Goal: Information Seeking & Learning: Learn about a topic

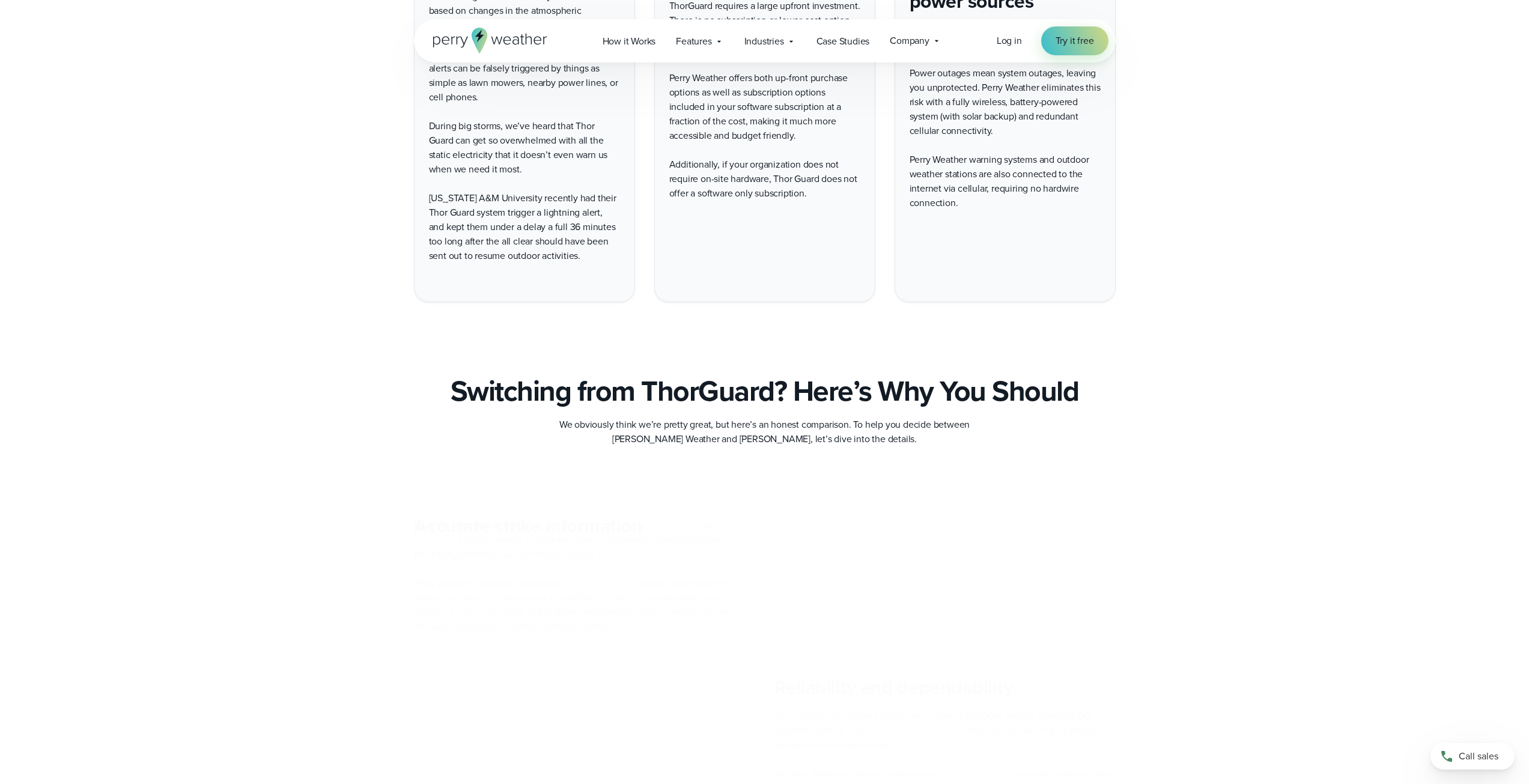
scroll to position [2763, 0]
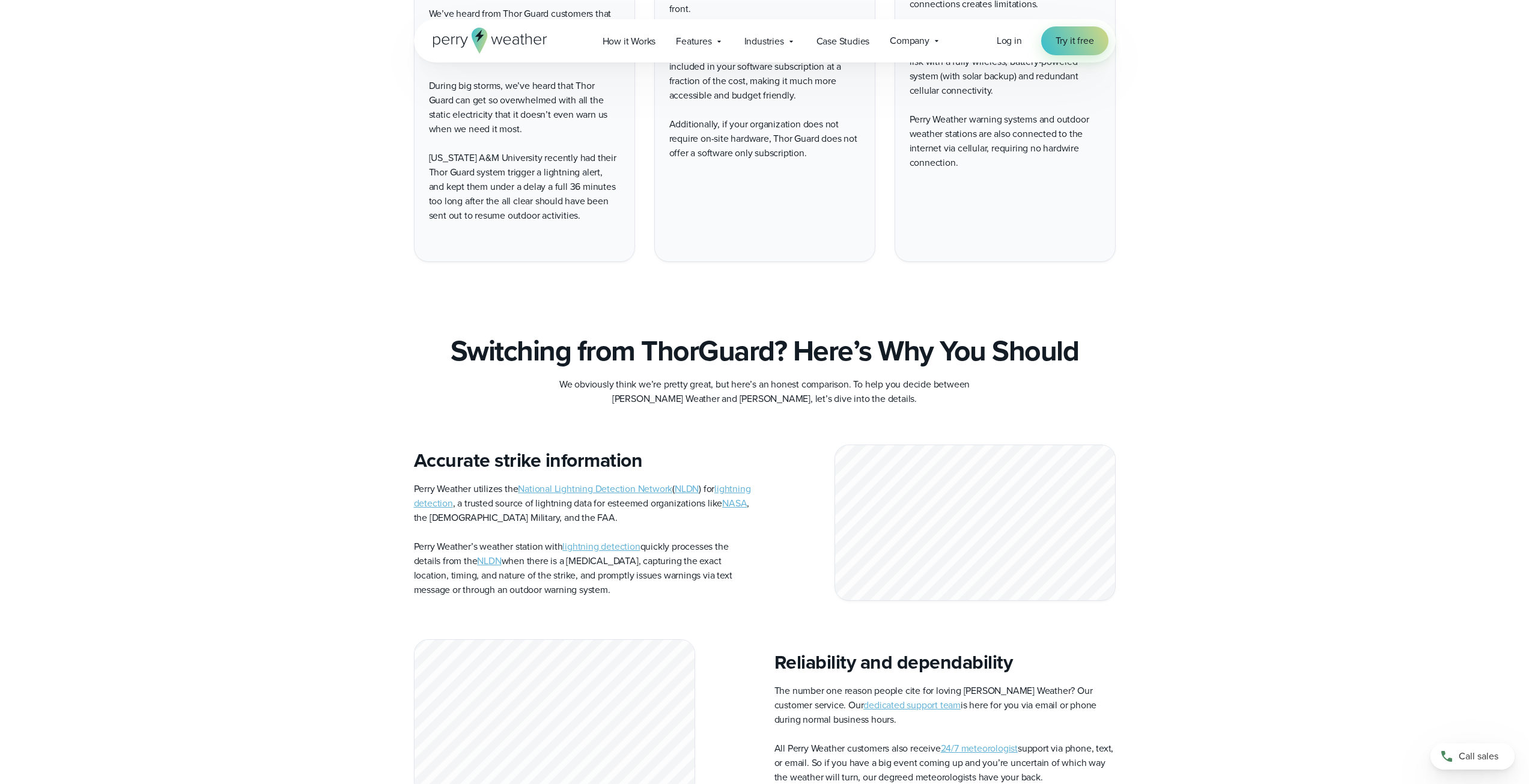
drag, startPoint x: 337, startPoint y: 320, endPoint x: 257, endPoint y: 285, distance: 87.3
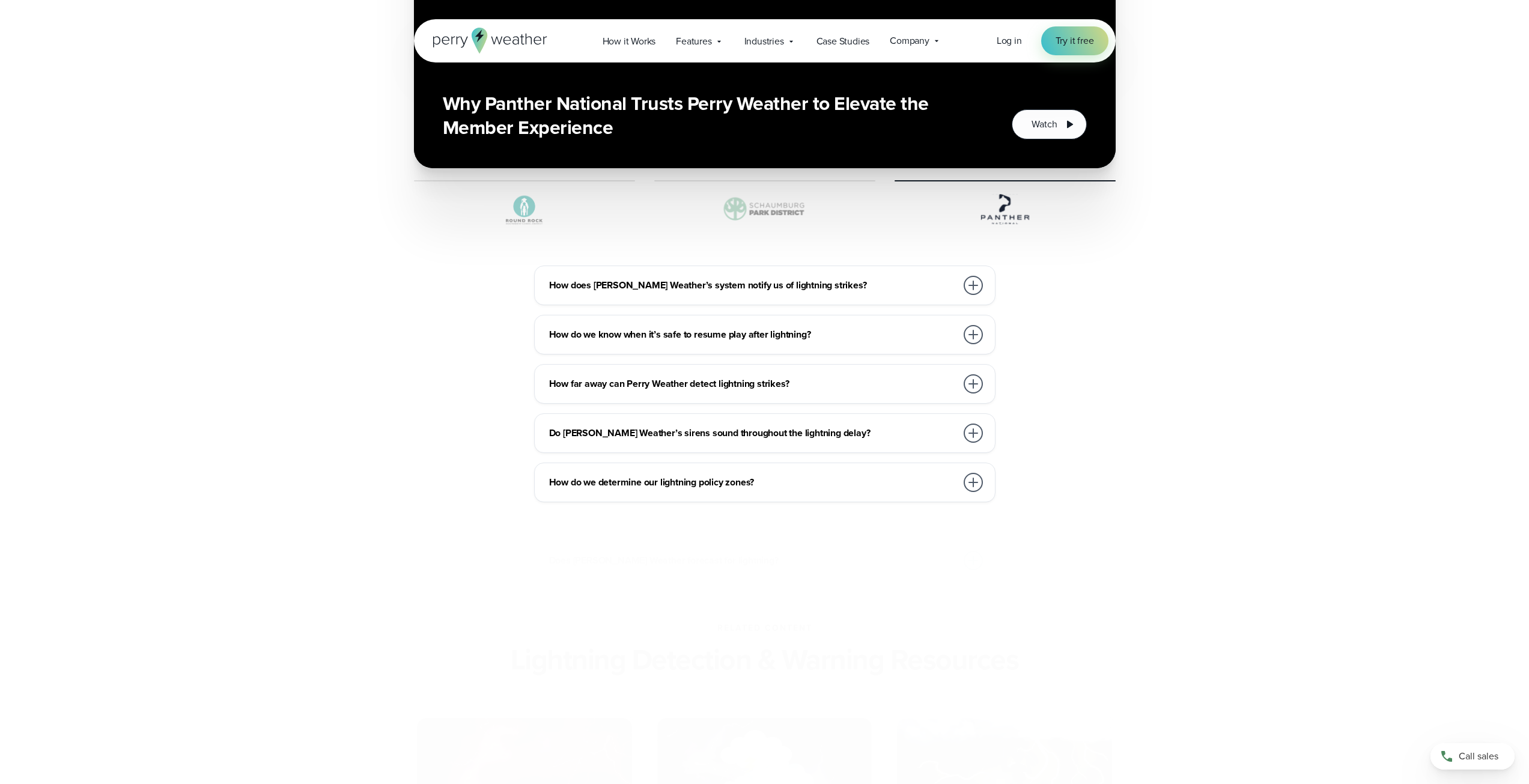
scroll to position [4085, 0]
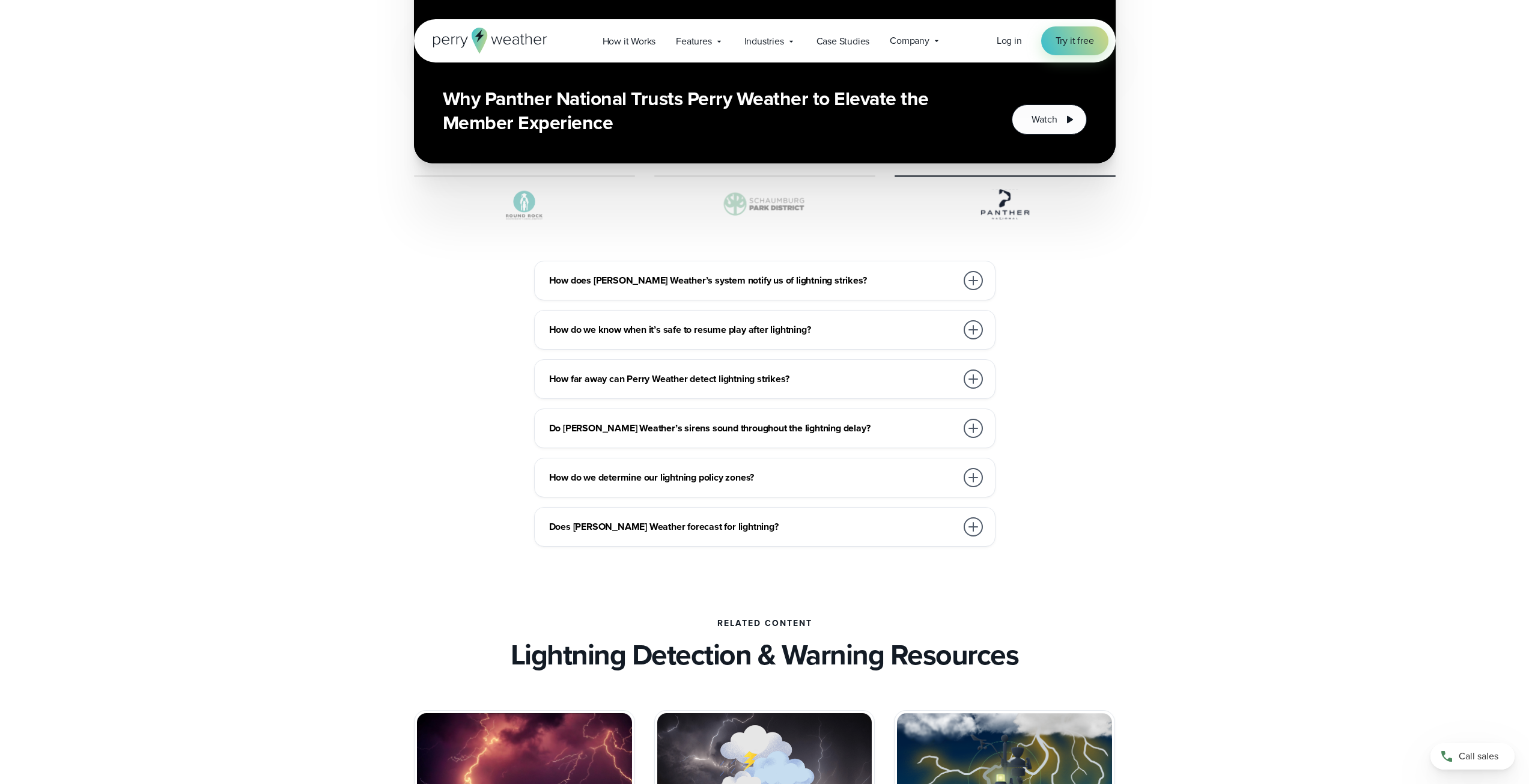
click at [471, 205] on img at bounding box center [525, 205] width 221 height 36
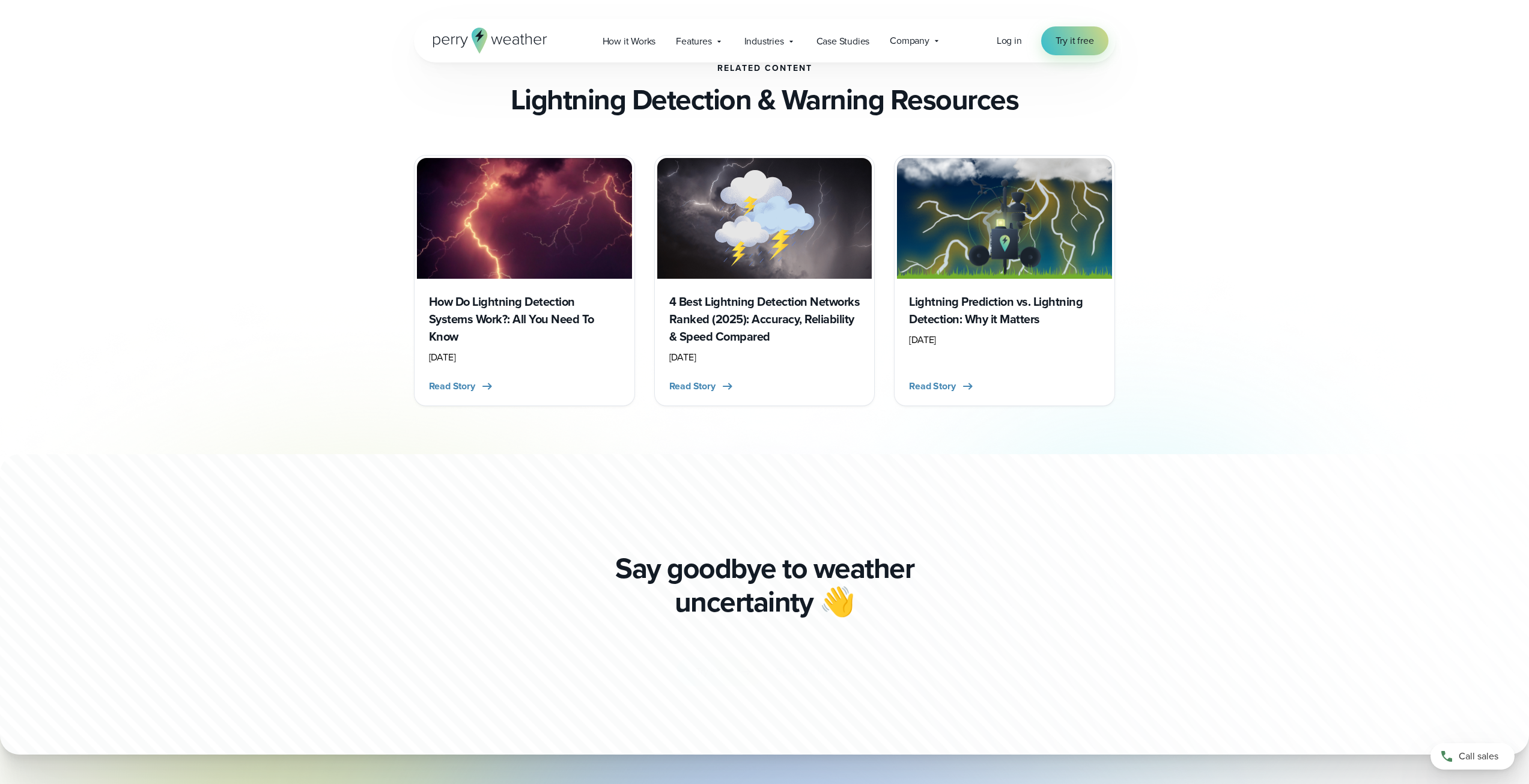
scroll to position [4686, 0]
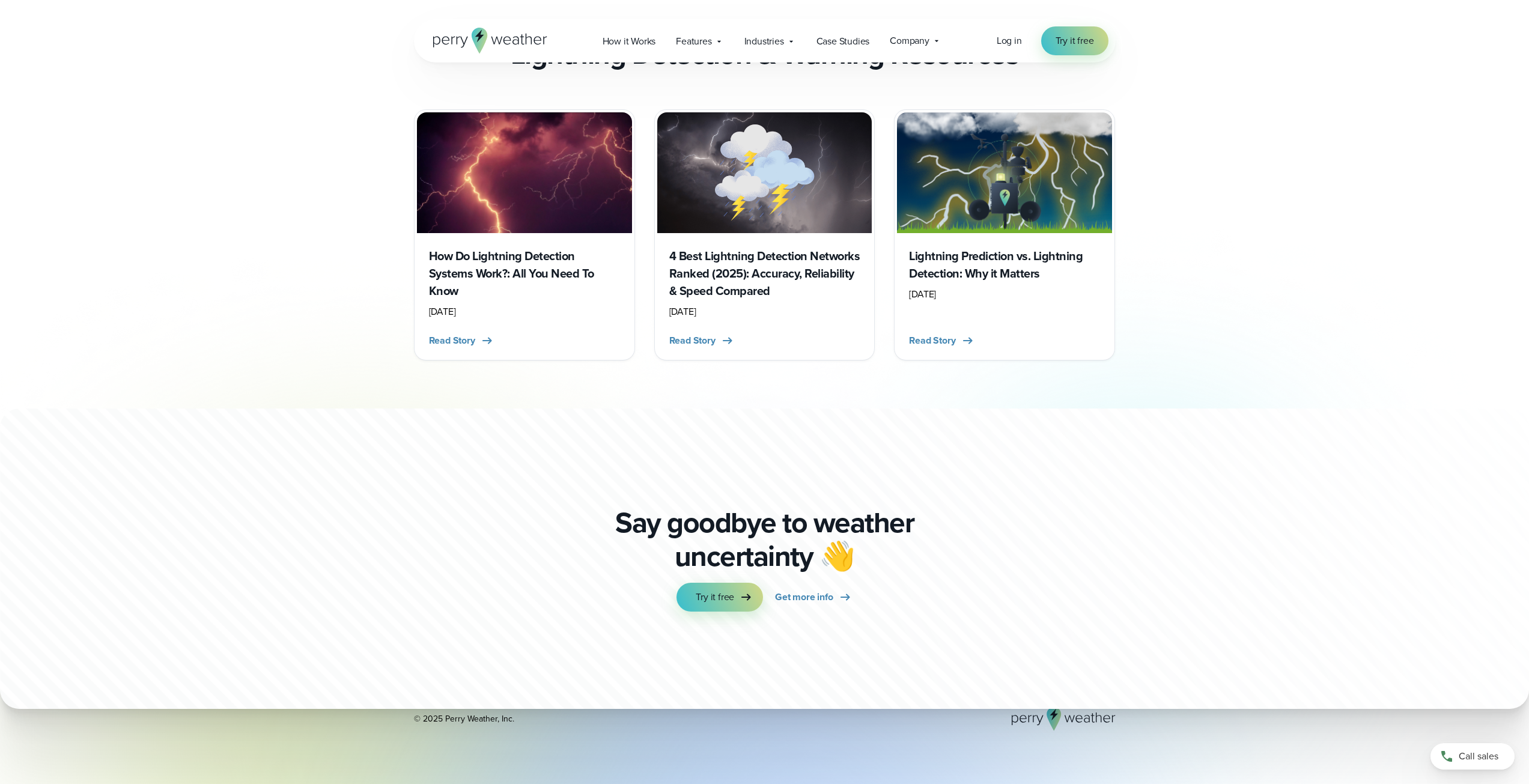
click at [1048, 247] on h3 "Lightning Prediction vs. Lightning Detection: Why it Matters" at bounding box center [1005, 265] width 191 height 35
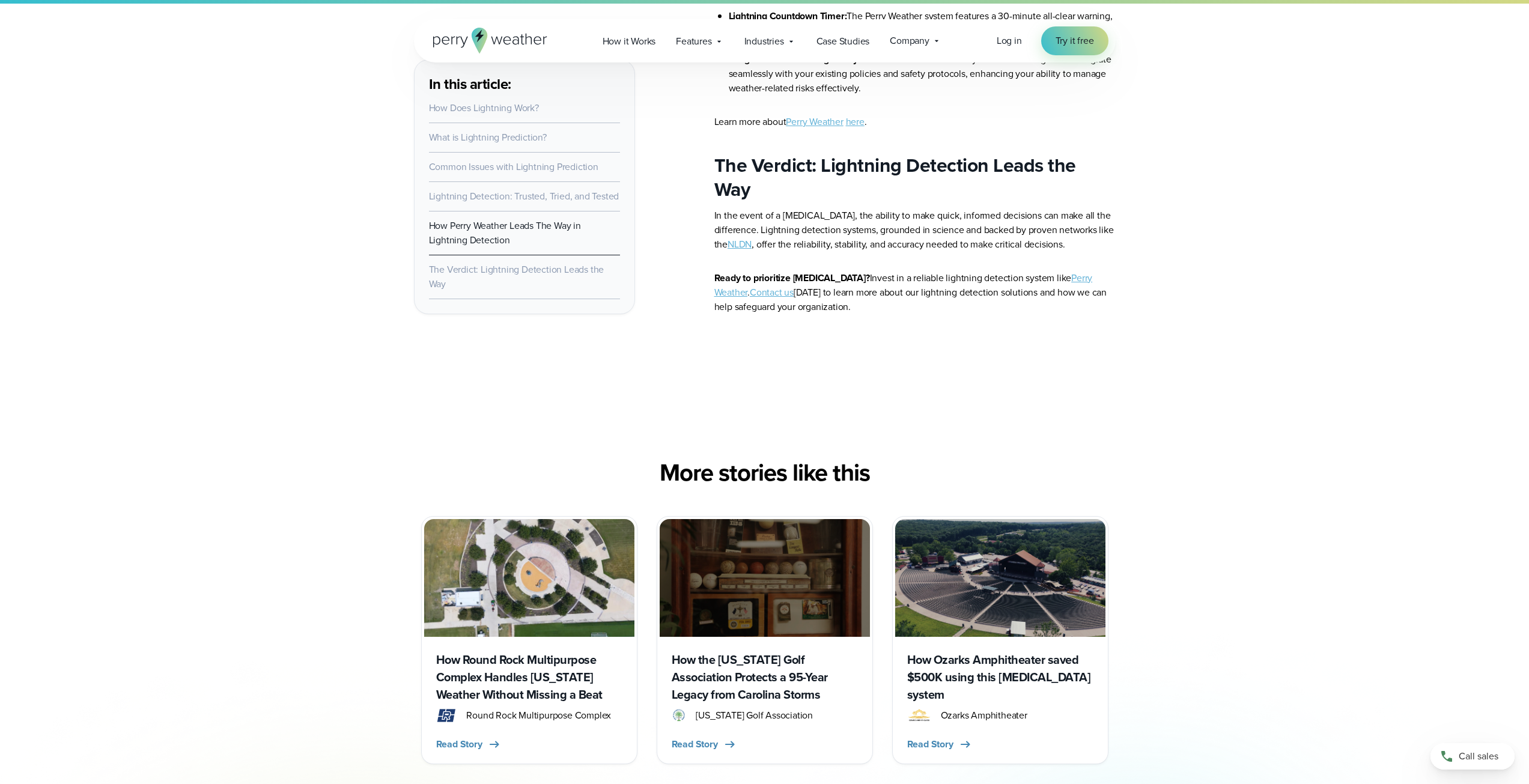
scroll to position [4806, 0]
